Goal: Information Seeking & Learning: Check status

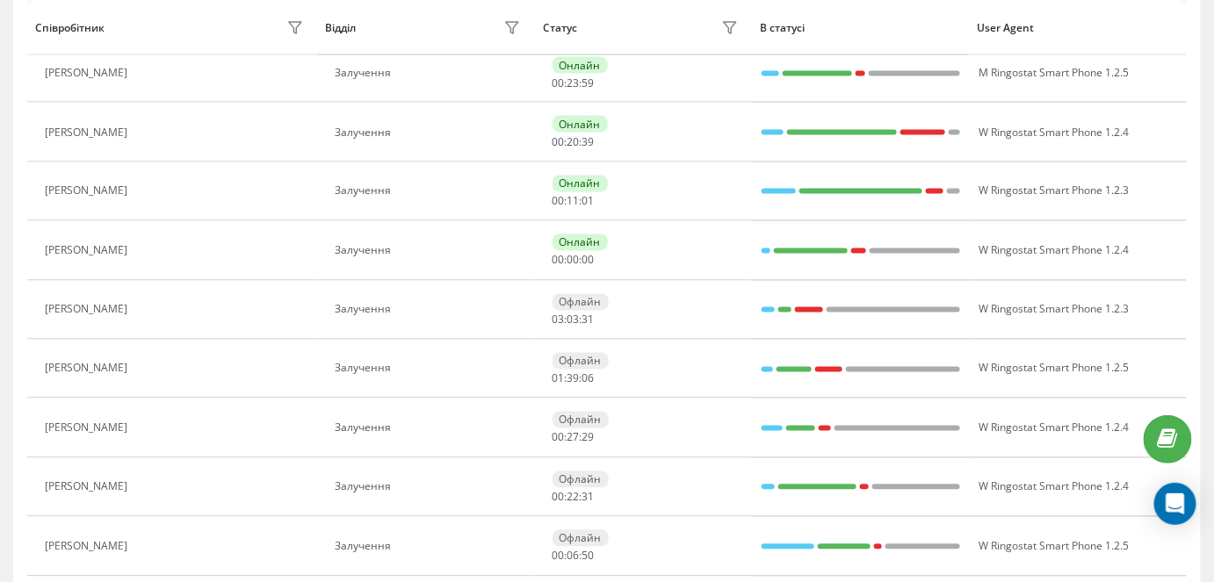
scroll to position [957, 0]
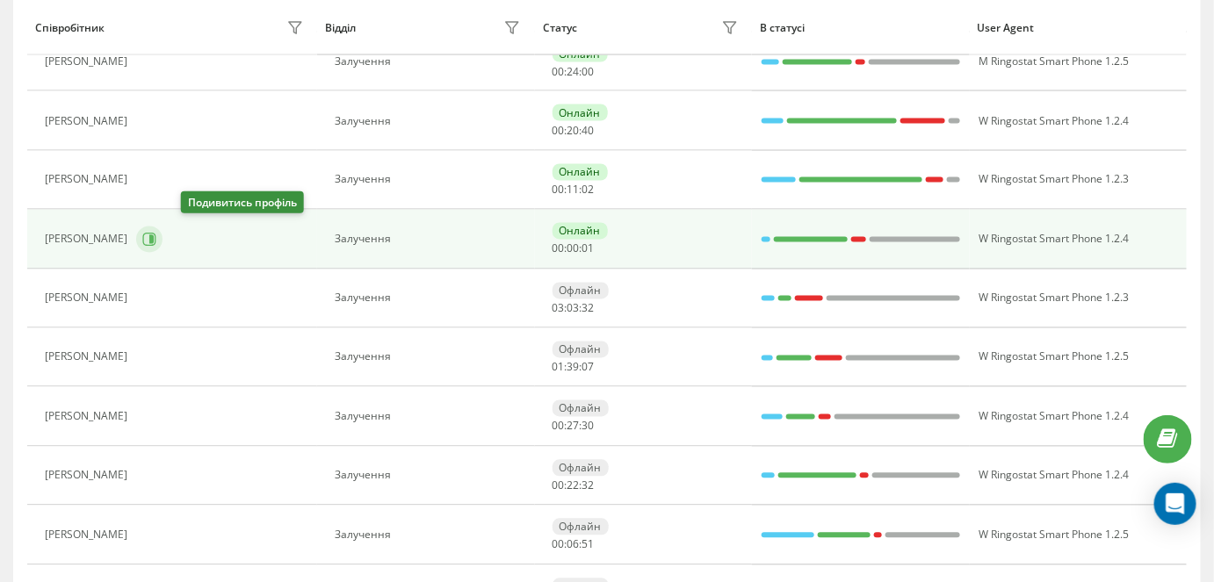
click at [156, 239] on icon at bounding box center [149, 240] width 14 height 14
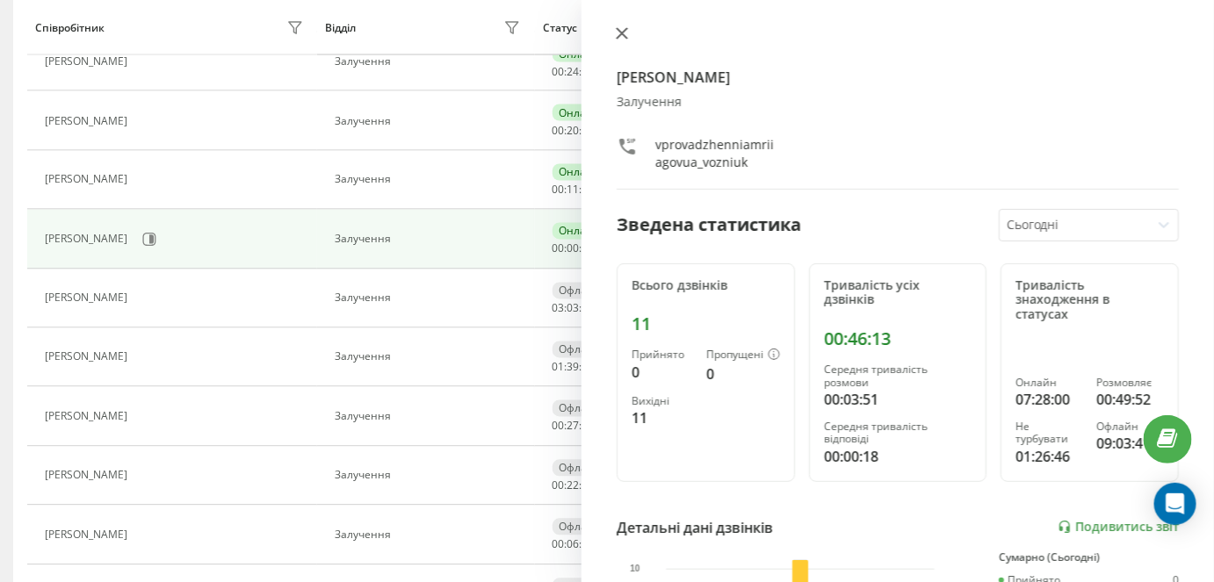
click at [616, 38] on icon at bounding box center [622, 33] width 12 height 12
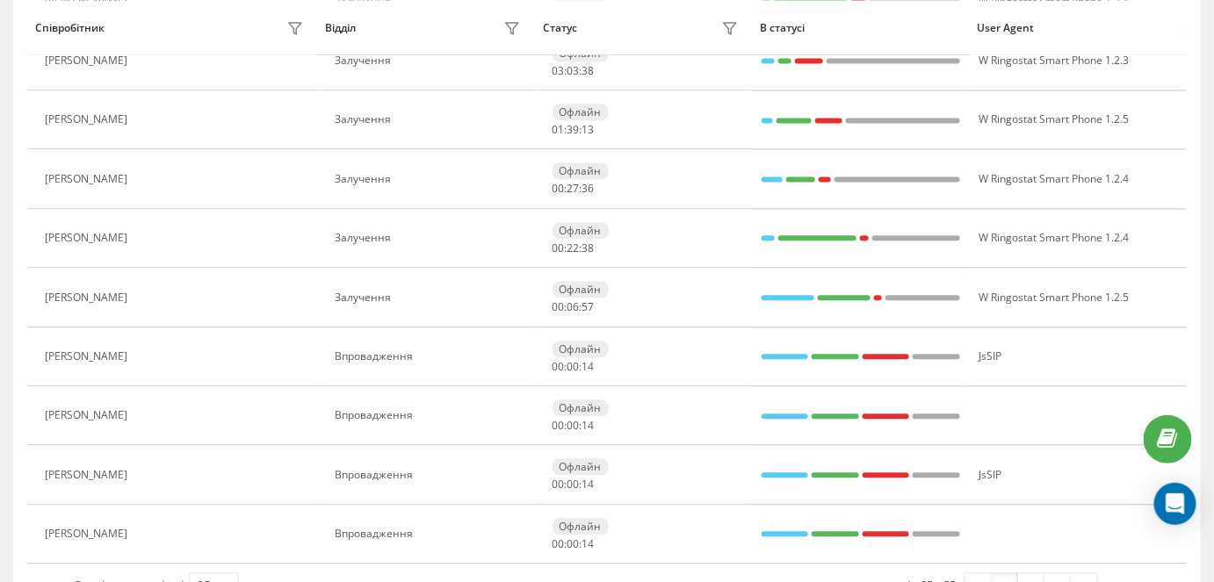
scroll to position [1197, 0]
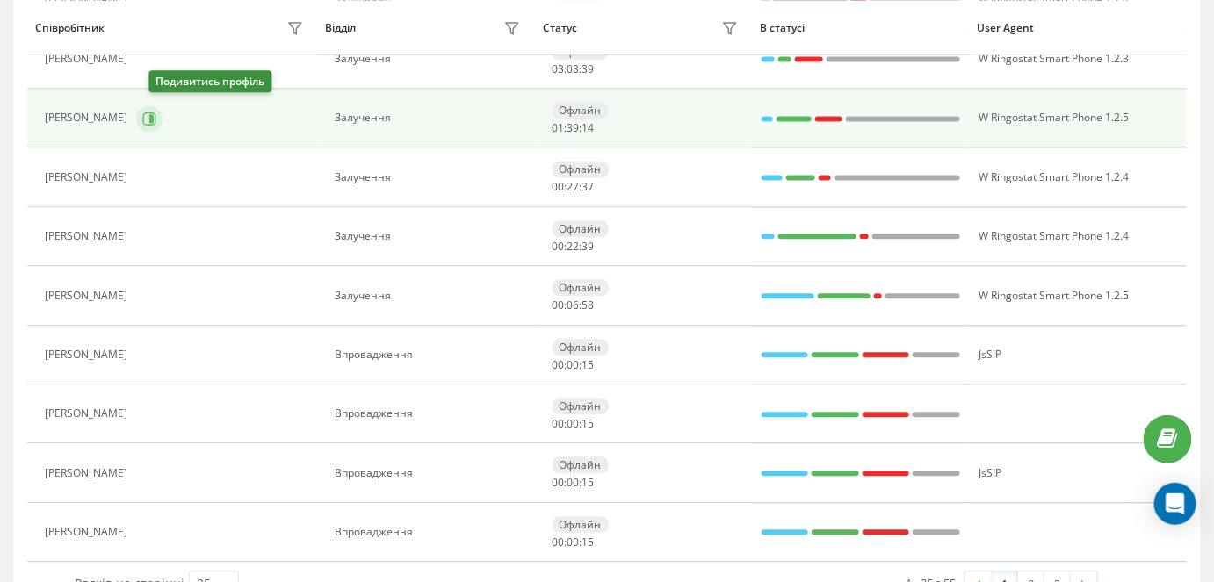
click at [162, 121] on button at bounding box center [149, 118] width 26 height 26
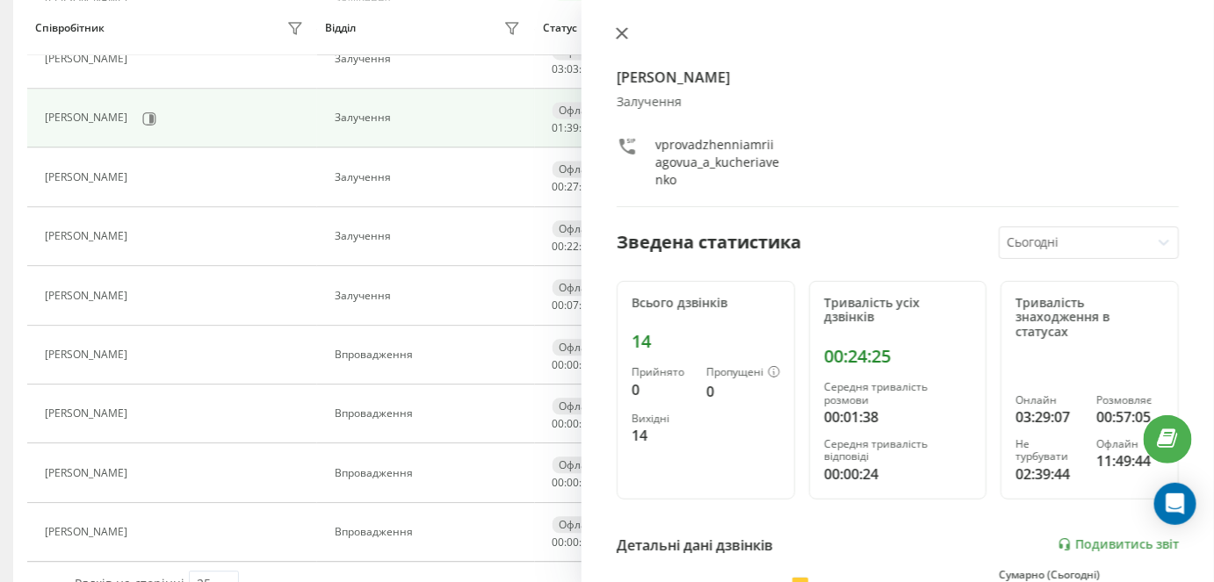
click at [629, 40] on button at bounding box center [621, 34] width 23 height 17
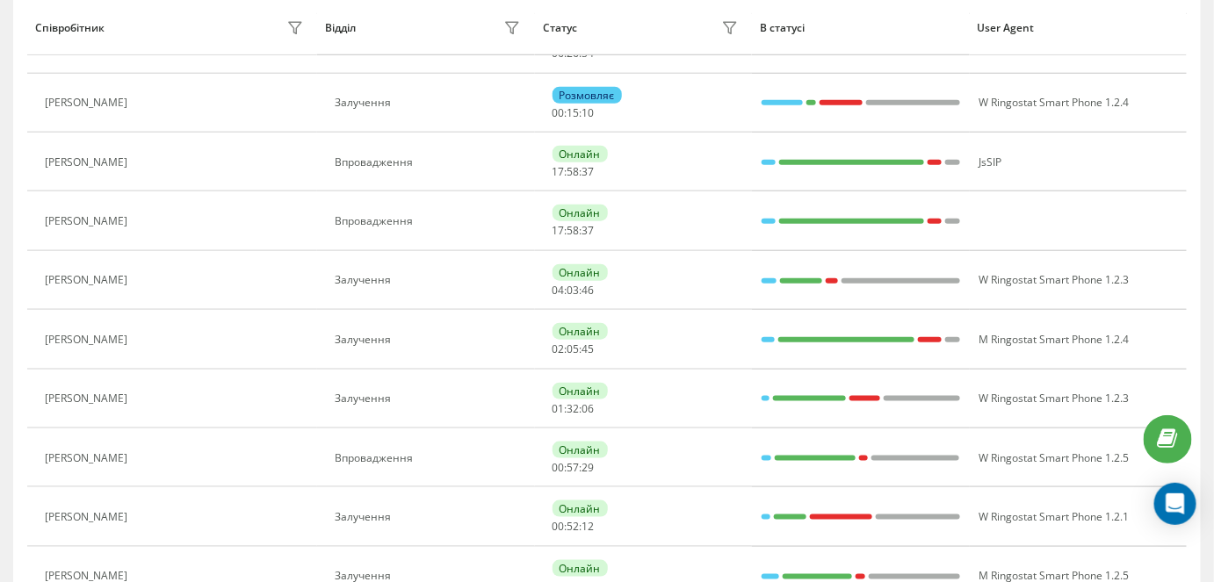
scroll to position [436, 0]
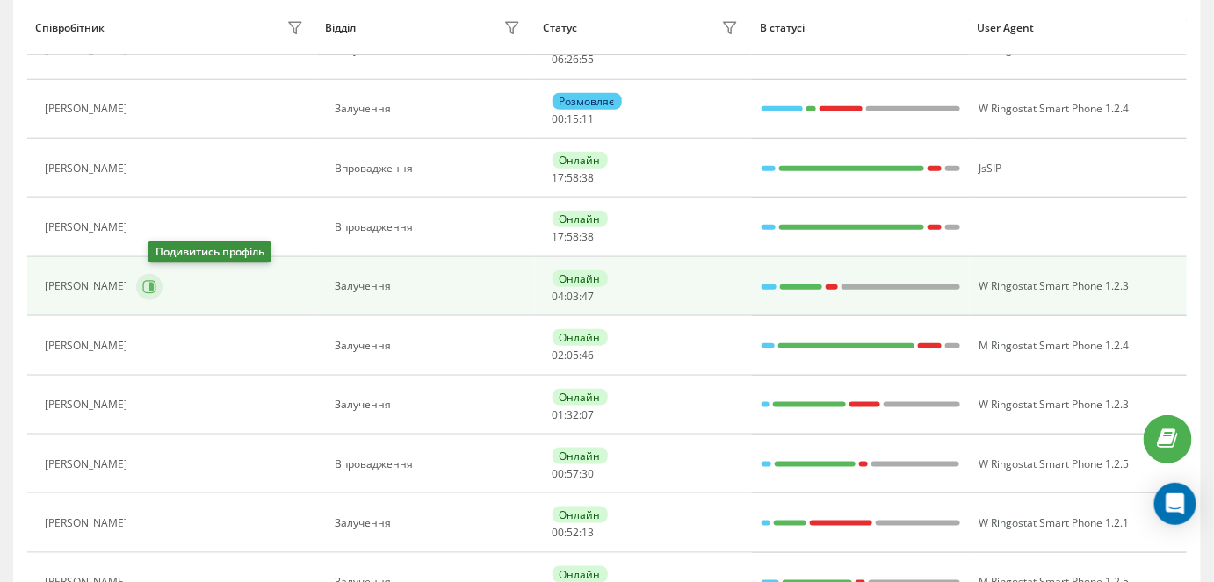
click at [153, 279] on button at bounding box center [149, 287] width 26 height 26
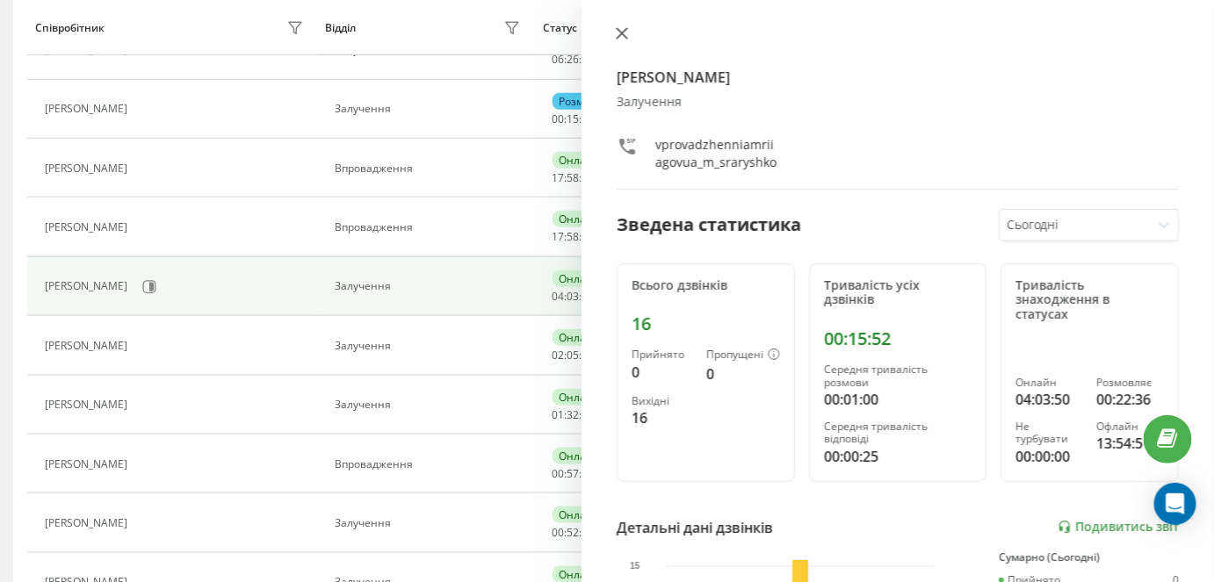
click at [623, 31] on icon at bounding box center [621, 33] width 11 height 11
